Goal: Transaction & Acquisition: Subscribe to service/newsletter

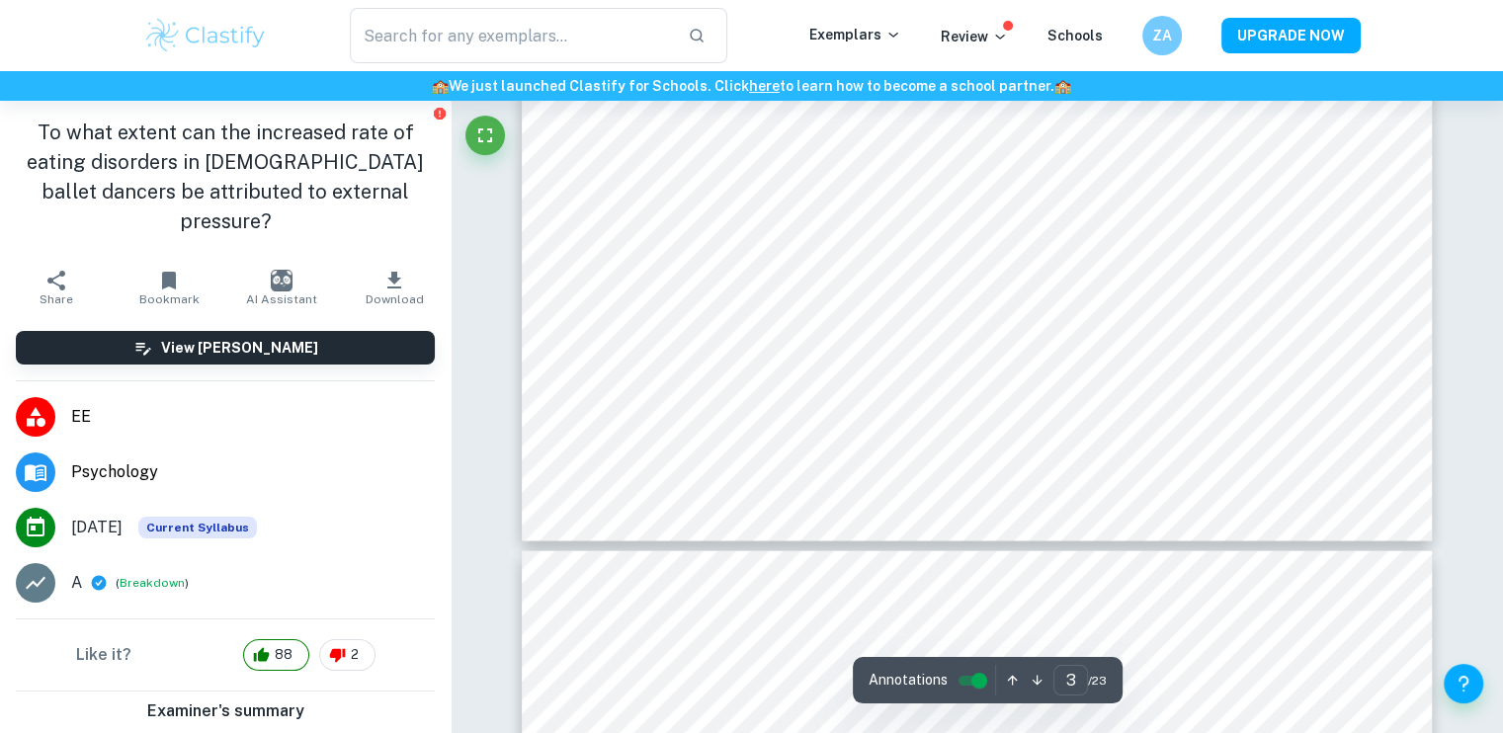
type input "4"
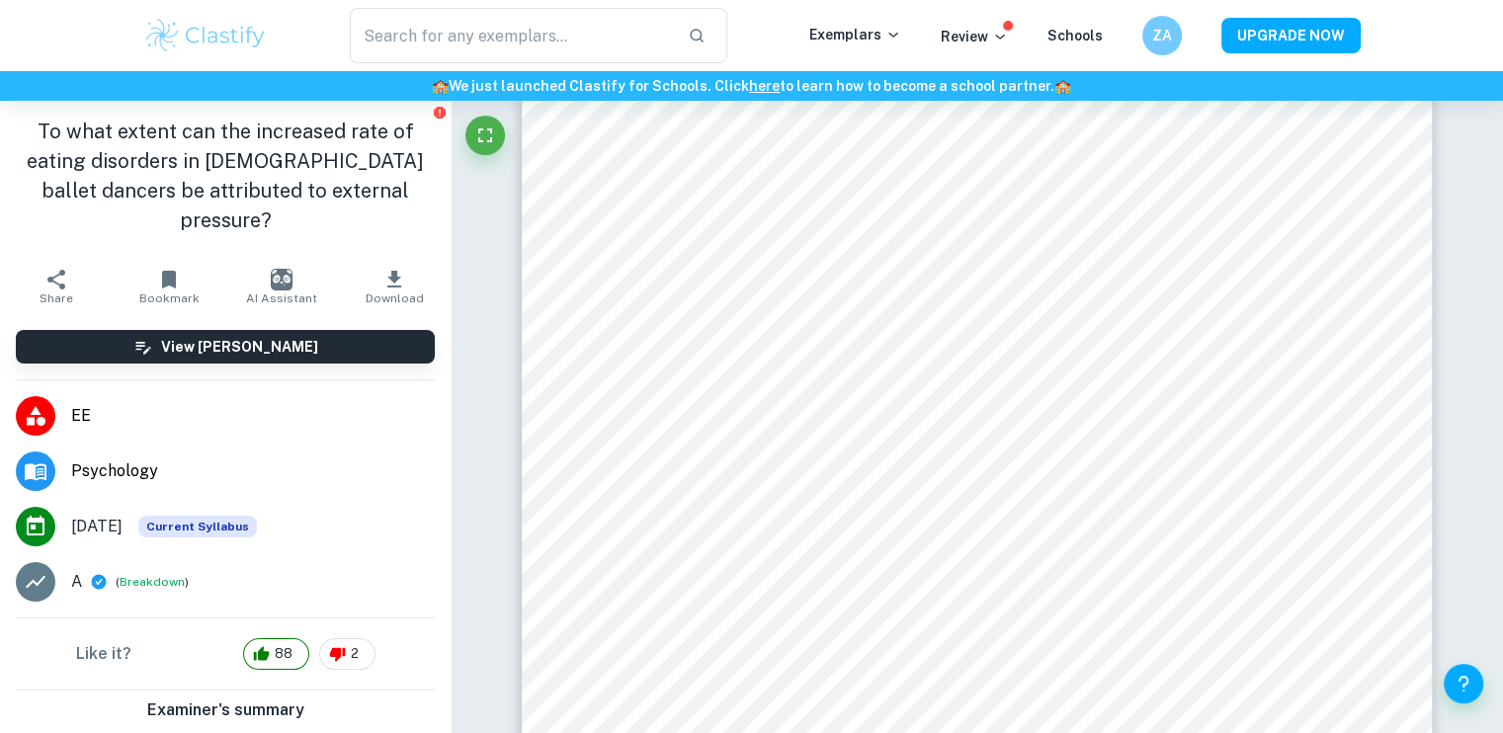
scroll to position [4645, 0]
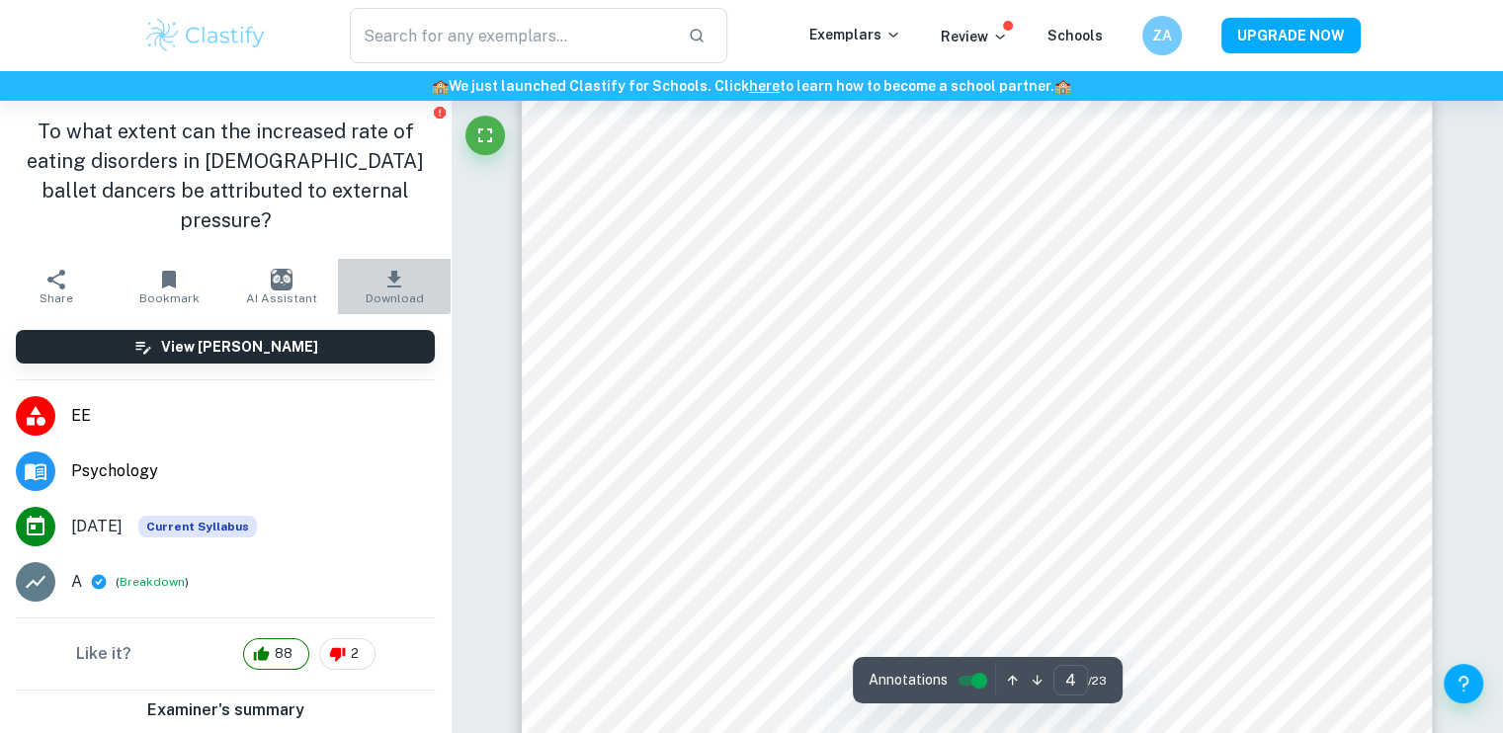
click at [383, 268] on icon "button" at bounding box center [395, 280] width 24 height 24
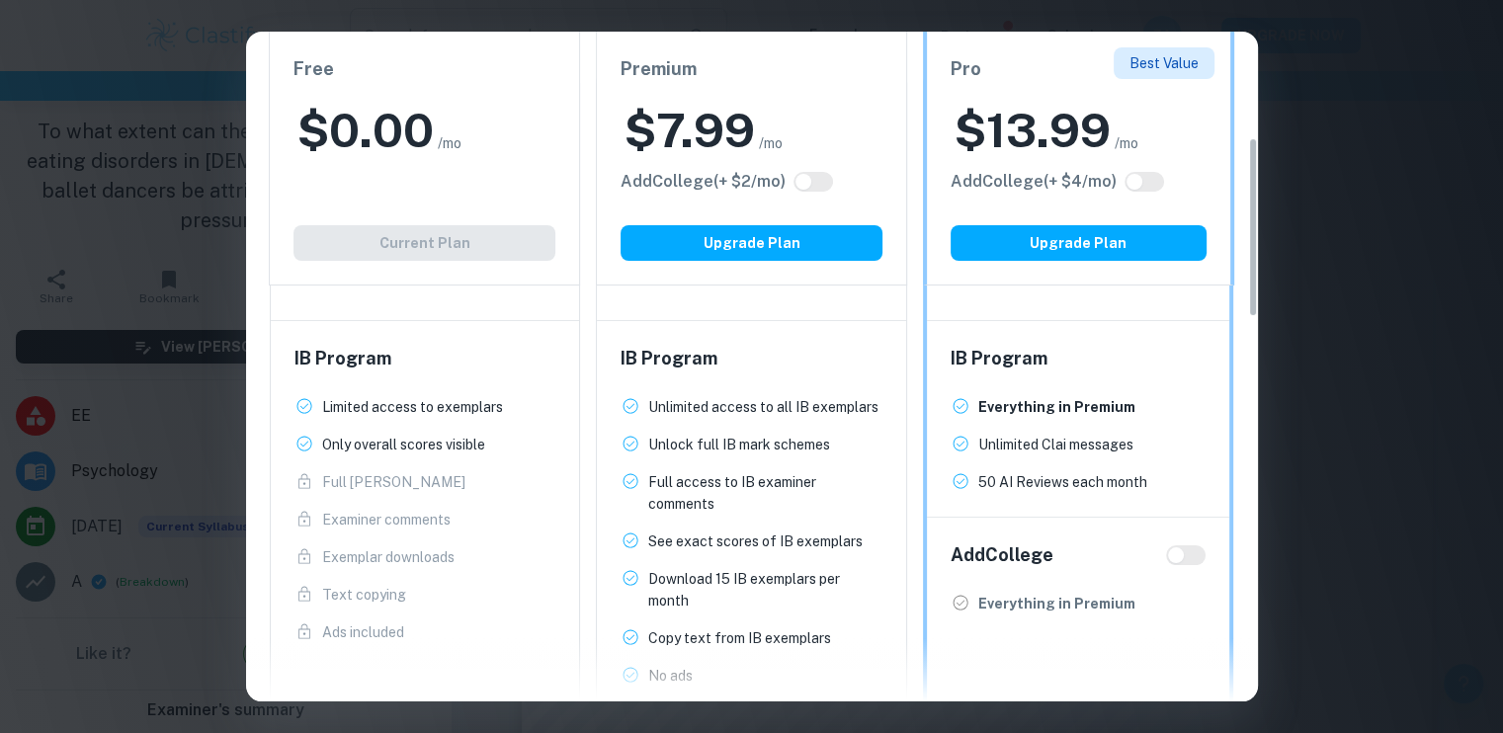
scroll to position [395, 0]
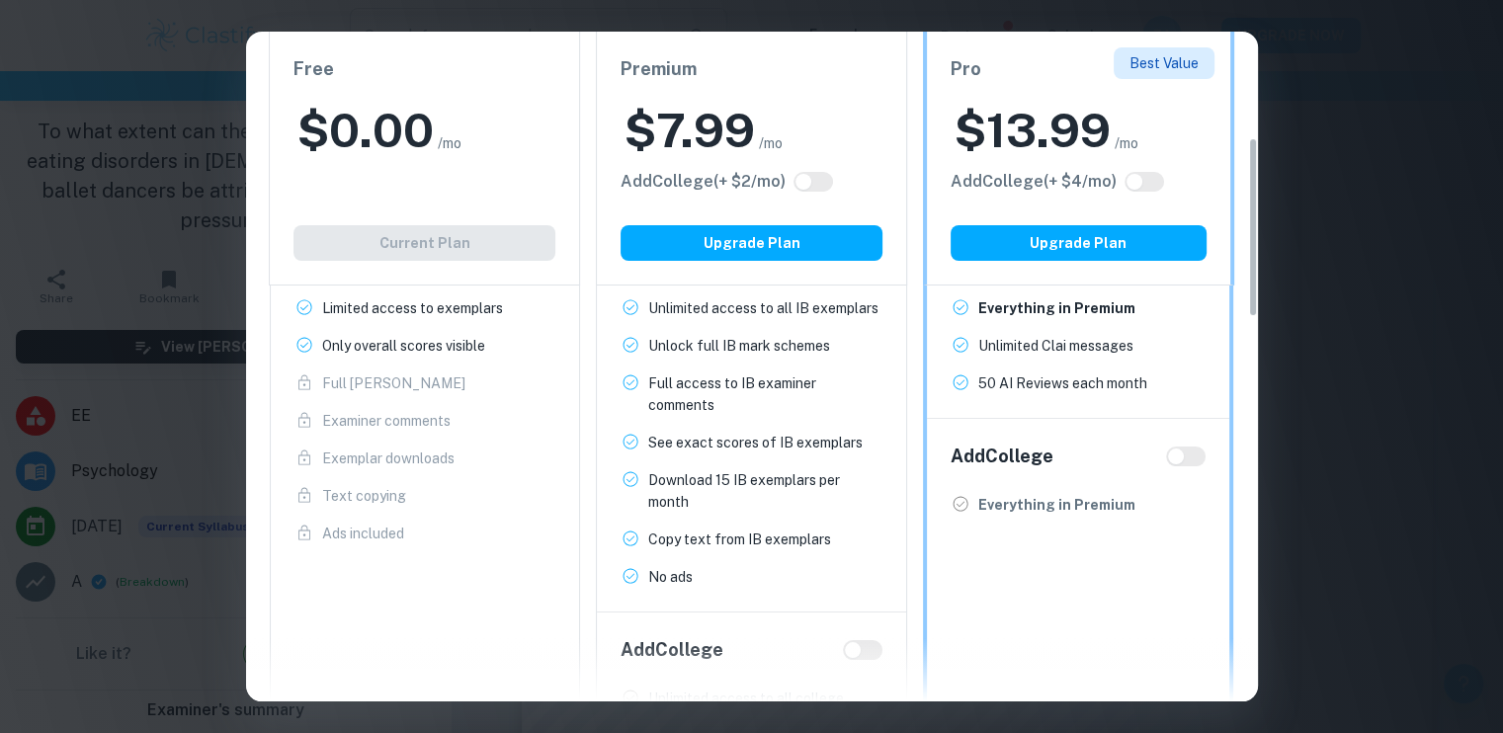
click at [858, 650] on div at bounding box center [752, 669] width 1012 height 63
click at [815, 170] on div "Add College (+ $ 2 /mo)" at bounding box center [752, 182] width 262 height 24
click at [803, 184] on input "checkbox" at bounding box center [803, 182] width 47 height 16
checkbox input "true"
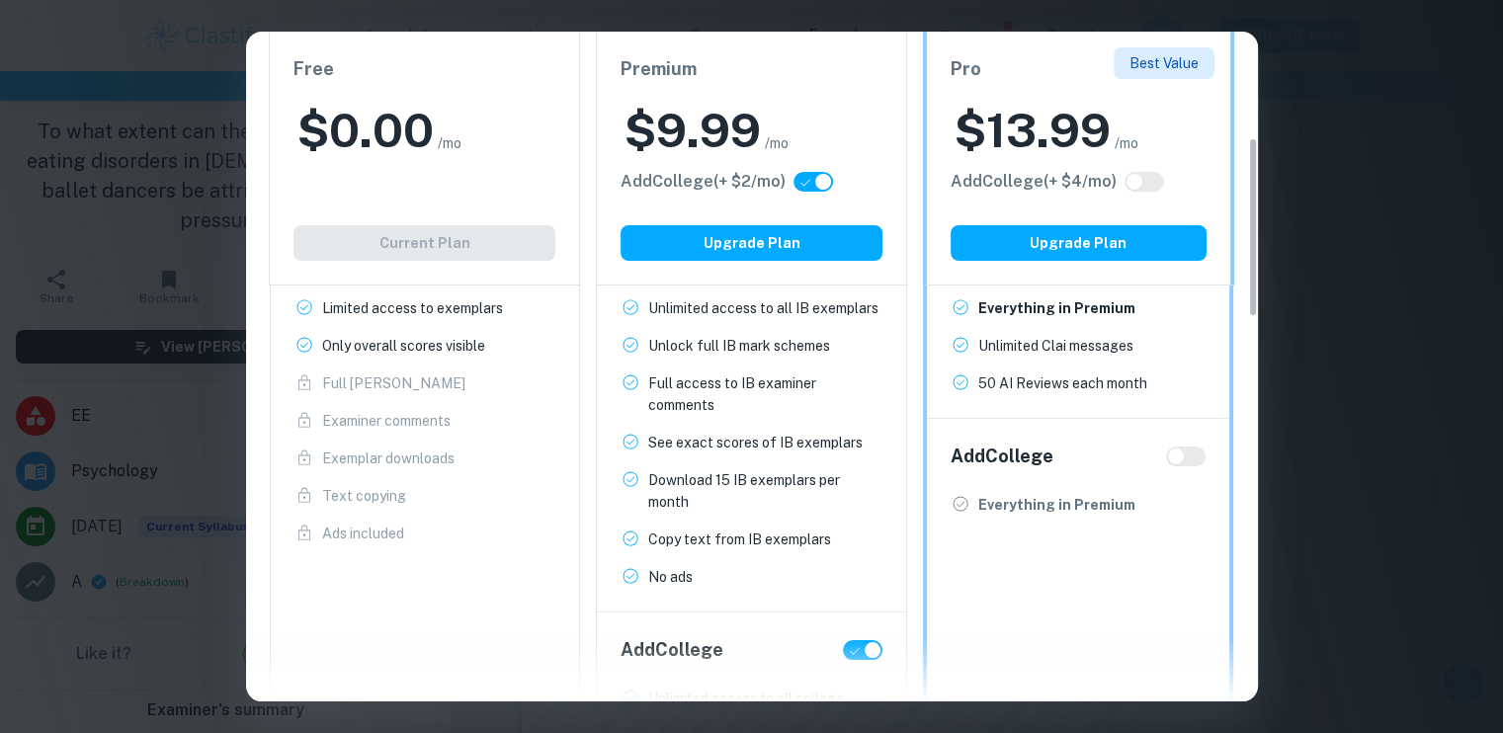
click at [806, 184] on input "checkbox" at bounding box center [823, 182] width 47 height 16
checkbox input "false"
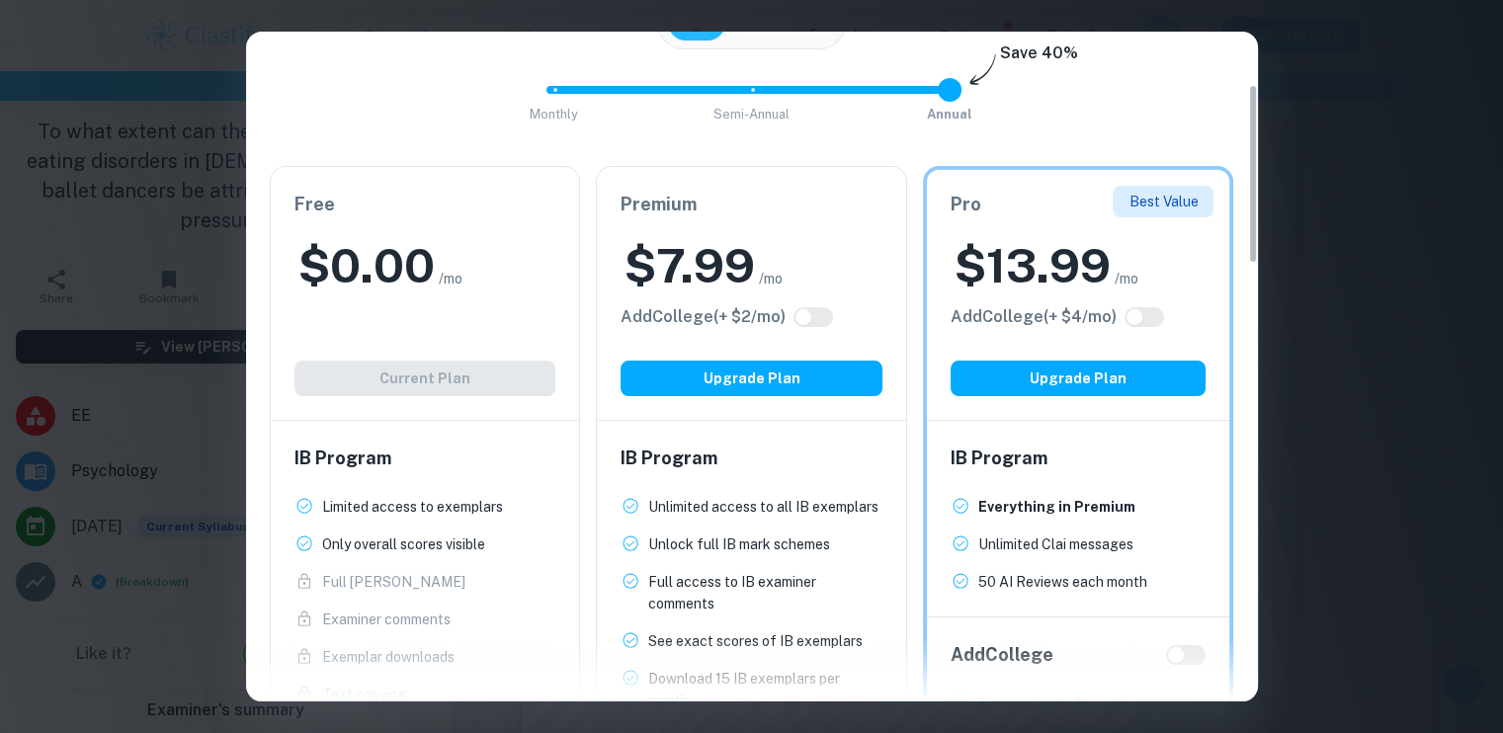
scroll to position [99, 0]
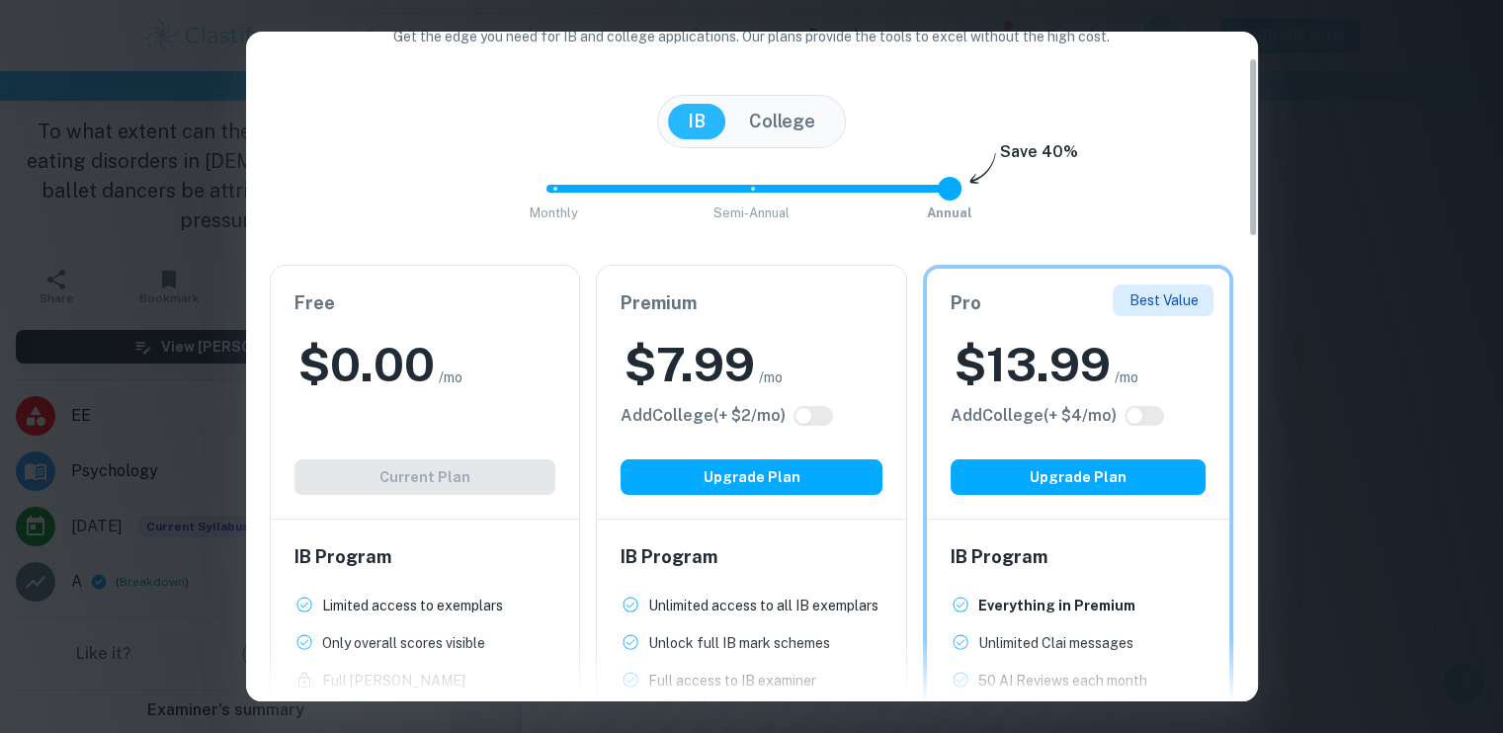
click at [761, 375] on span "/mo" at bounding box center [771, 378] width 24 height 22
click at [749, 340] on h2 "$ 7.99" at bounding box center [690, 364] width 130 height 63
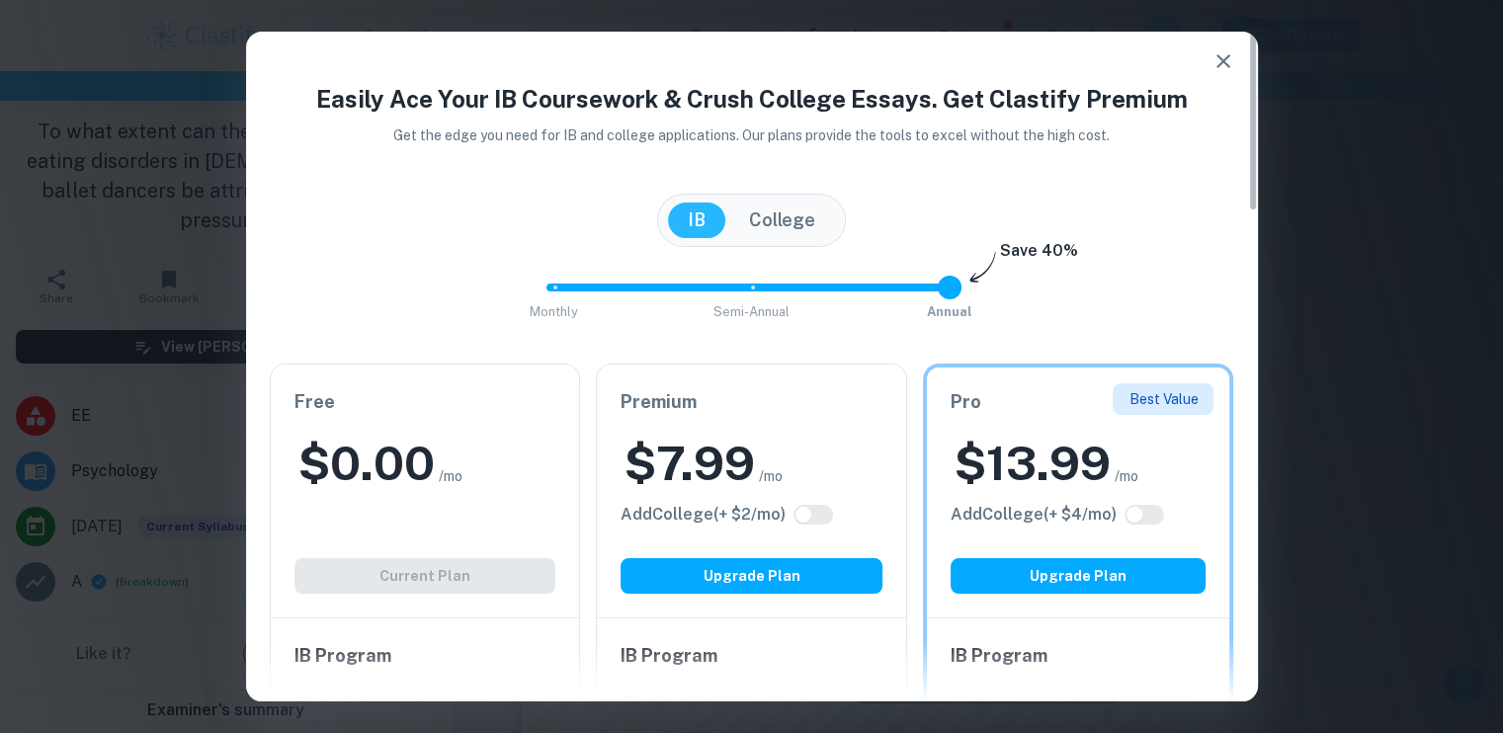
scroll to position [4547, 0]
click at [773, 220] on button "College" at bounding box center [782, 221] width 106 height 36
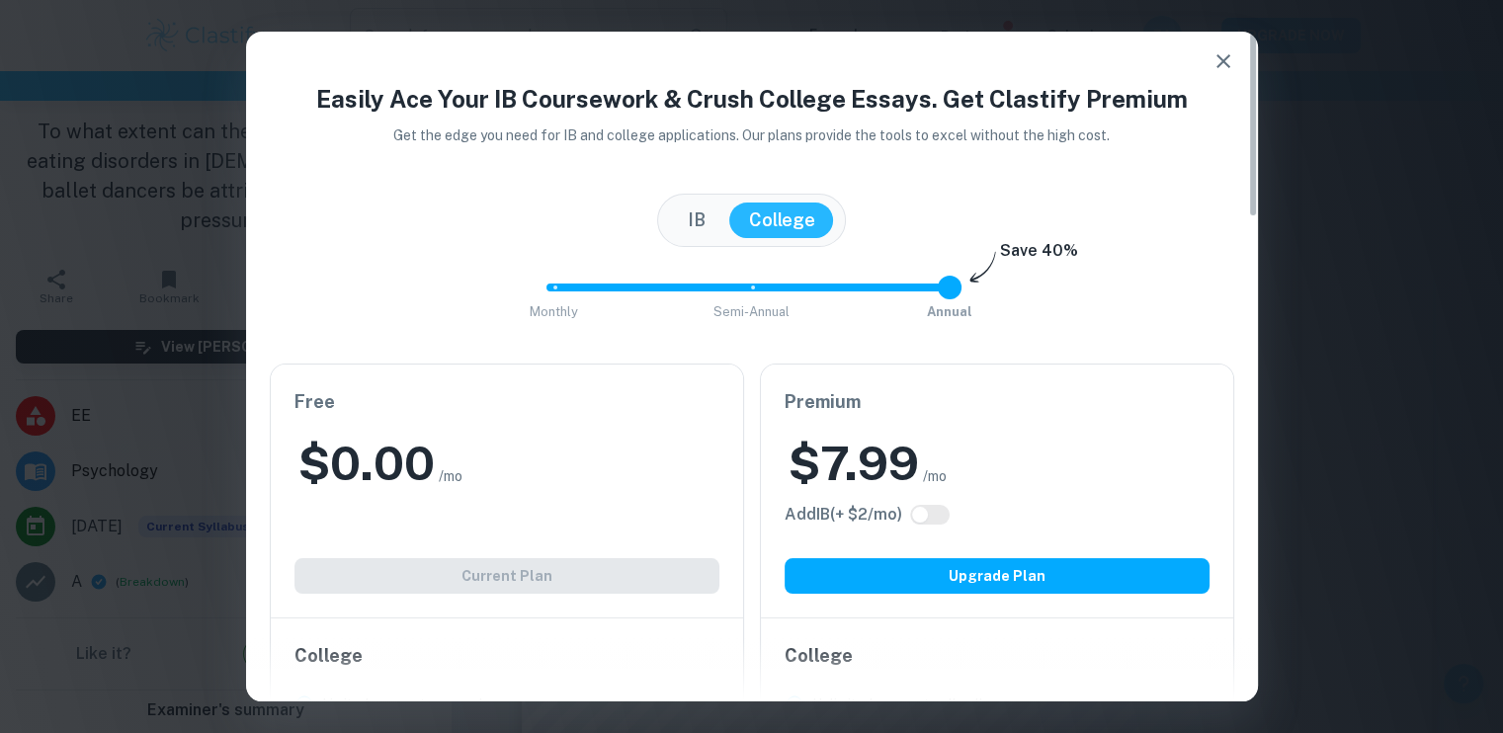
click at [670, 210] on button "IB" at bounding box center [696, 221] width 57 height 36
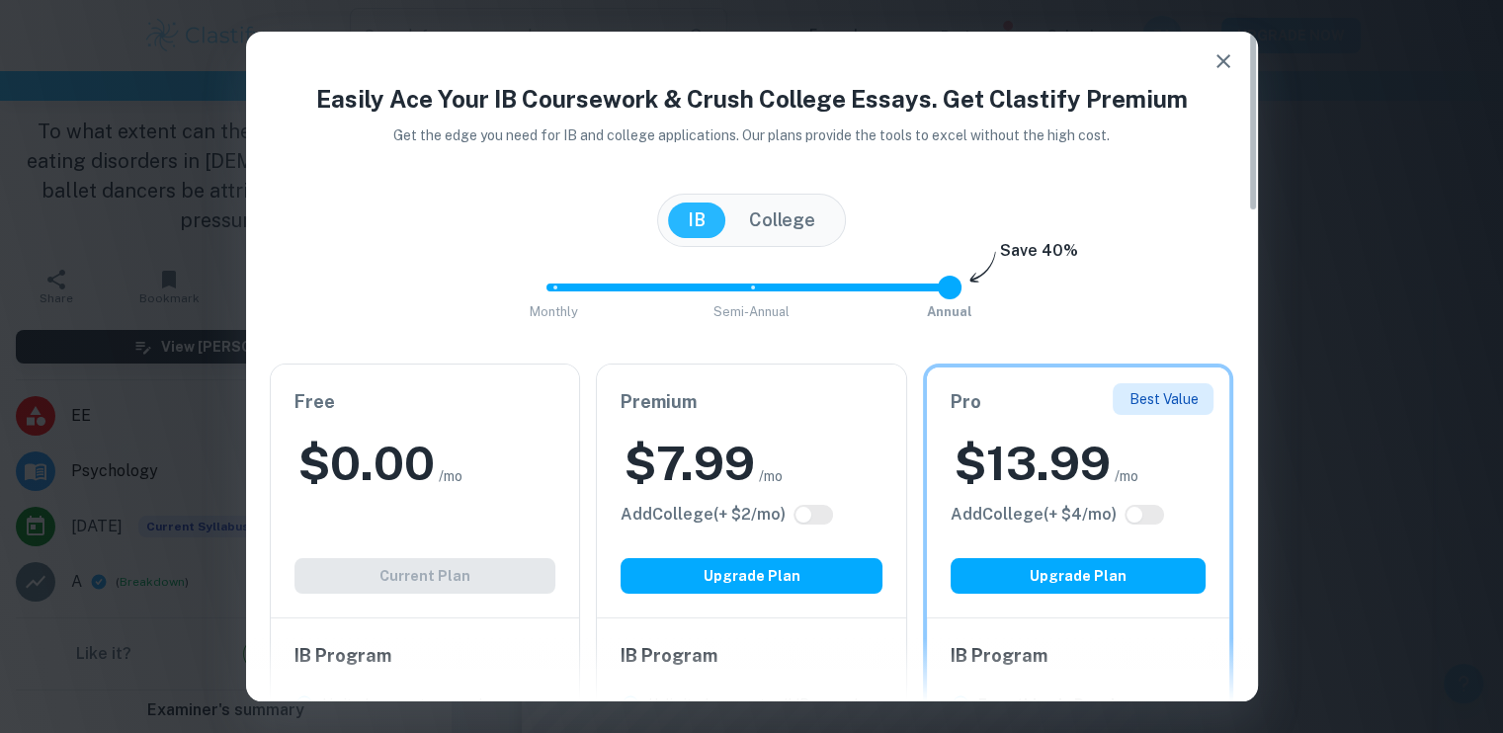
click at [722, 216] on button "IB" at bounding box center [696, 221] width 57 height 36
click at [772, 427] on div "Premium $ 7.99 /mo Add College (+ $ 2 /mo) Upgrade Plan" at bounding box center [751, 491] width 309 height 253
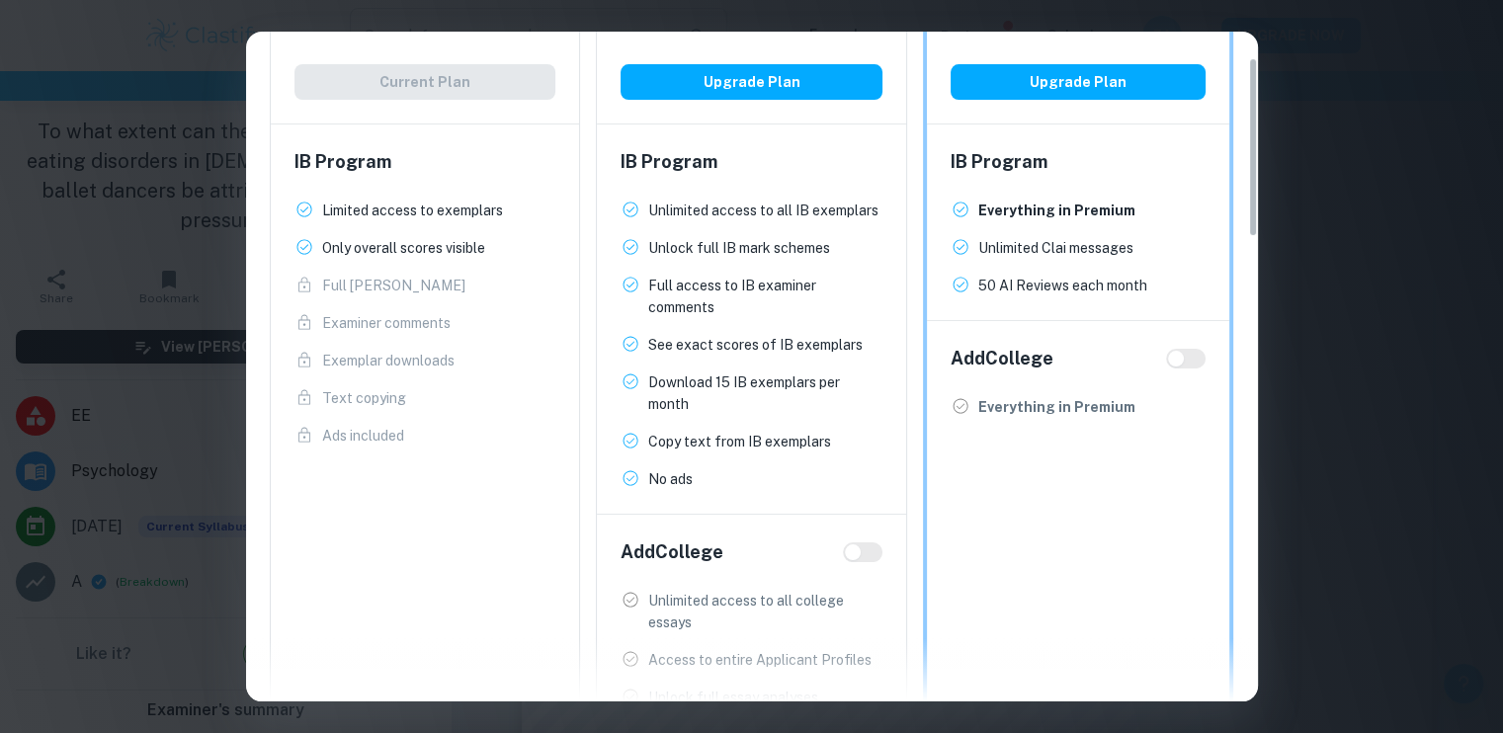
scroll to position [0, 0]
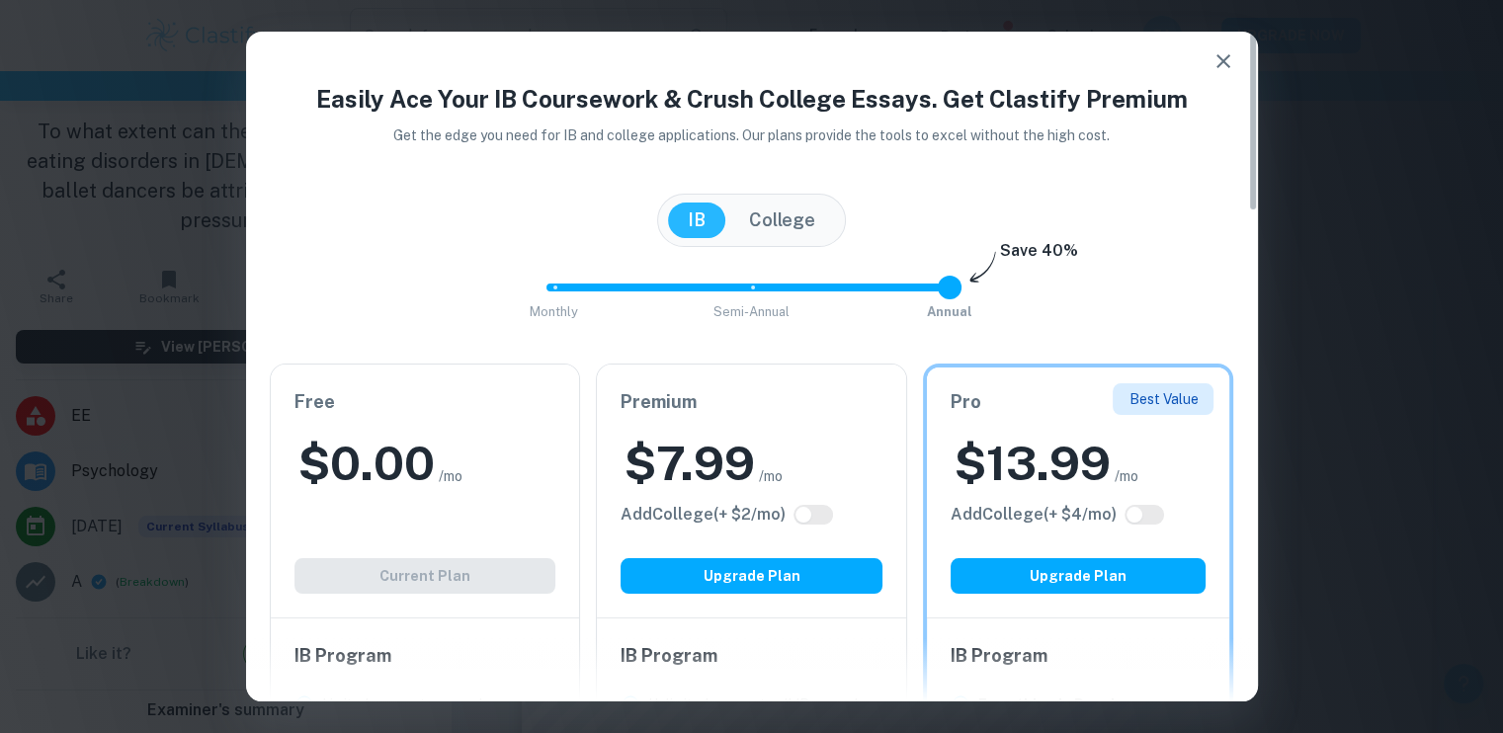
click at [1212, 66] on icon "button" at bounding box center [1224, 61] width 24 height 24
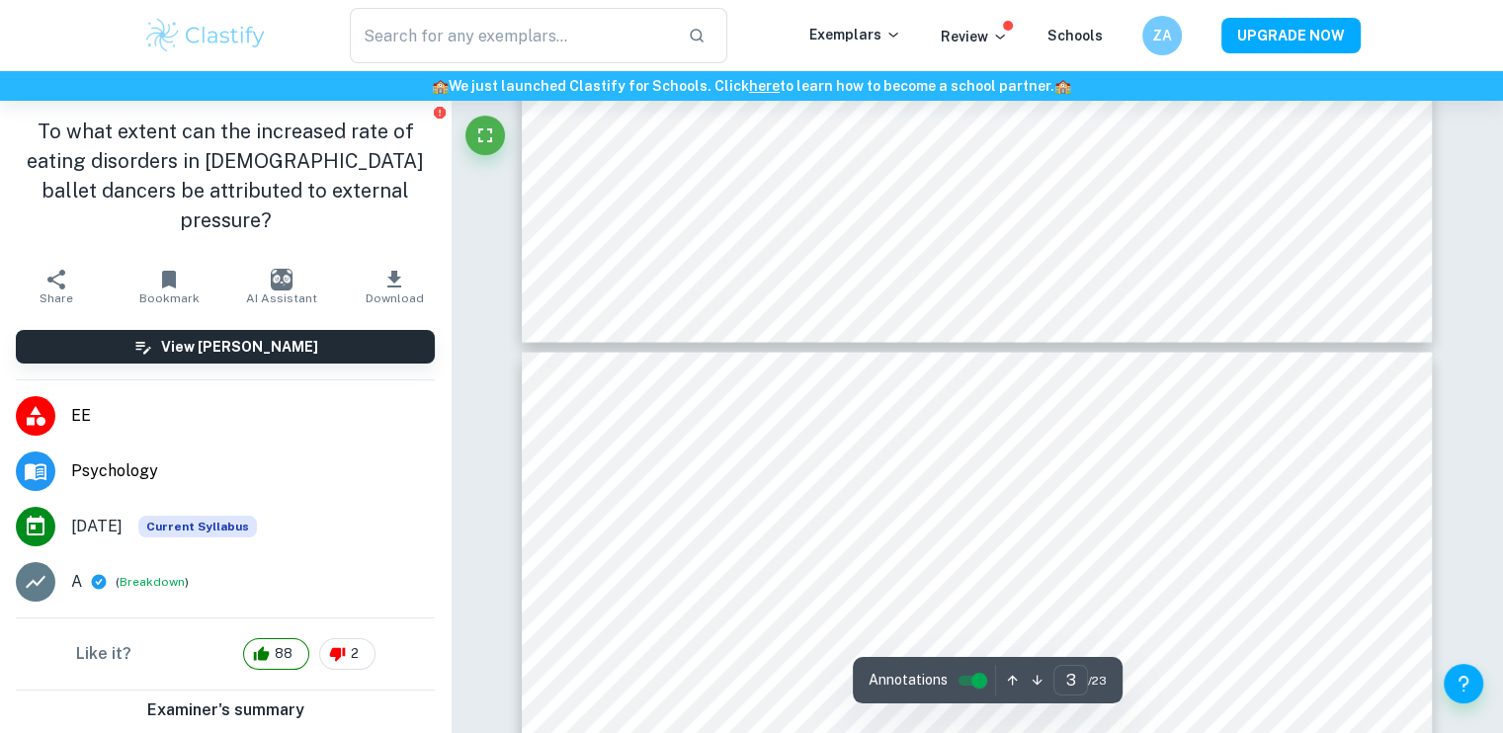
scroll to position [3657, 0]
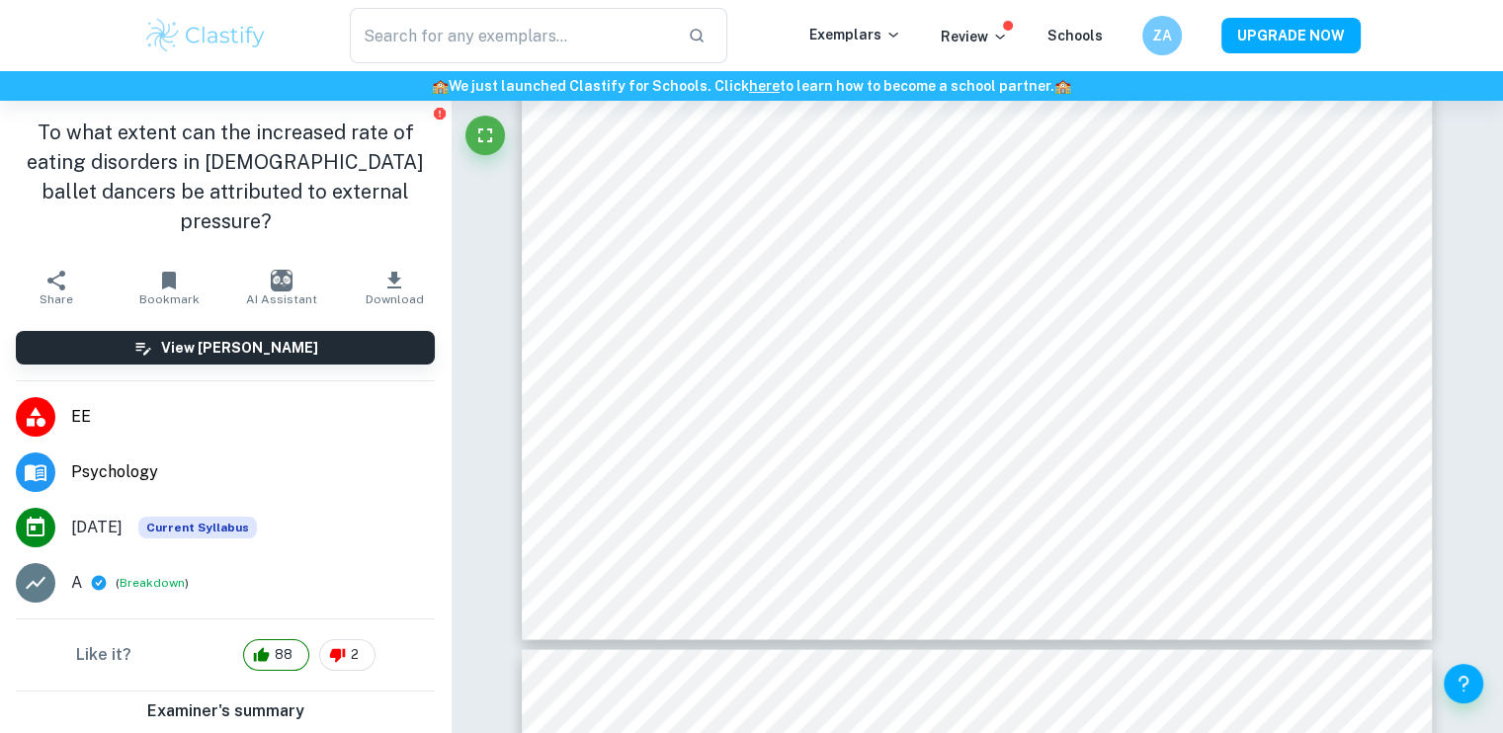
type input "4"
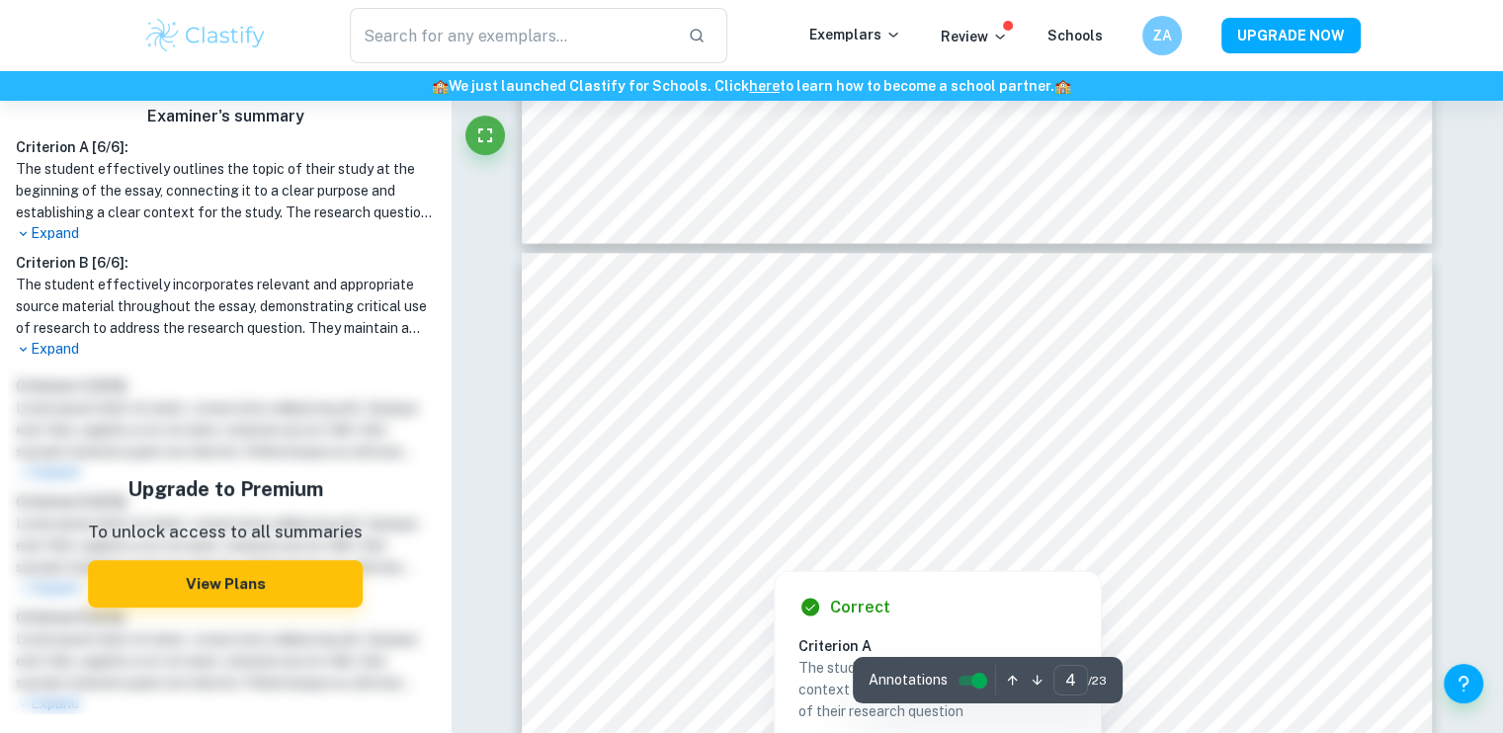
scroll to position [3855, 0]
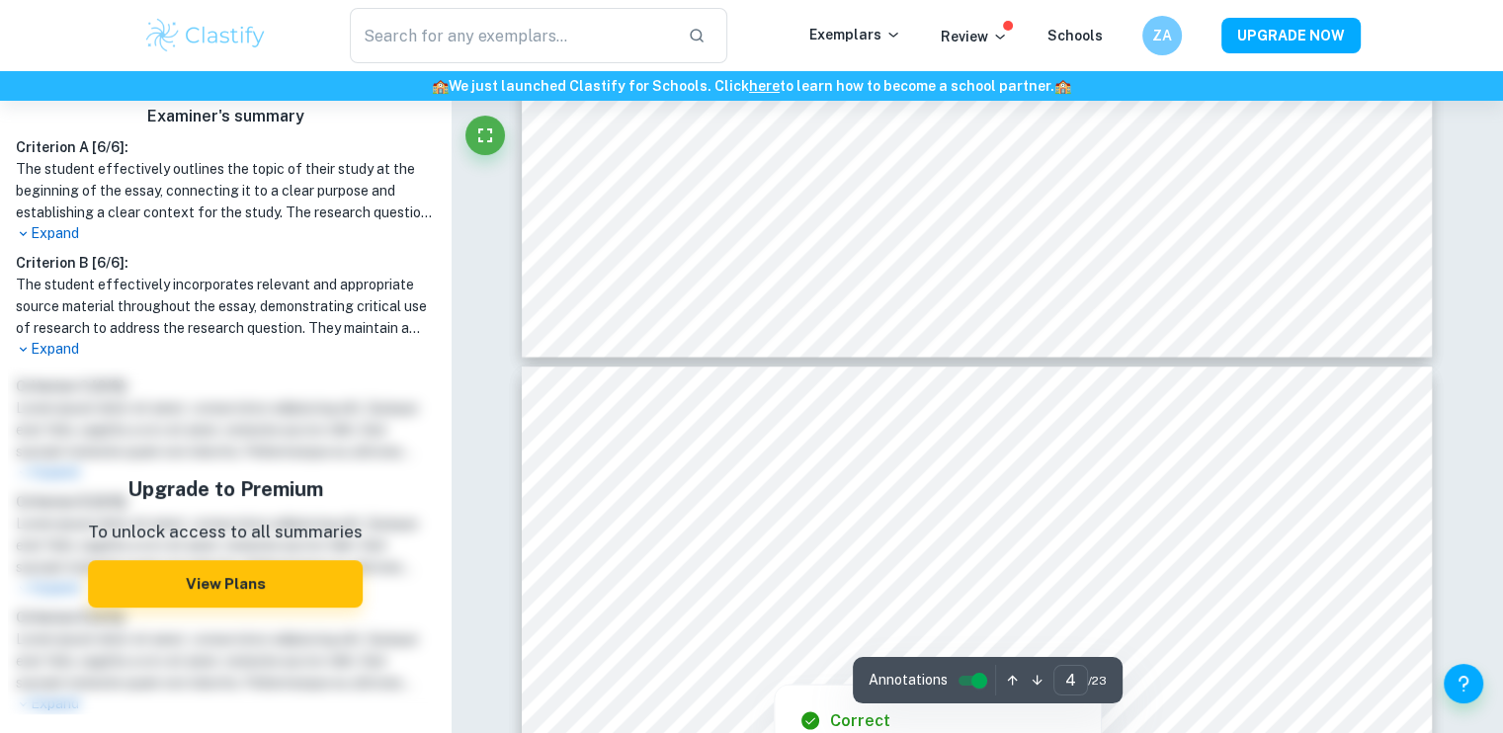
type input "3"
